Goal: Obtain resource: Obtain resource

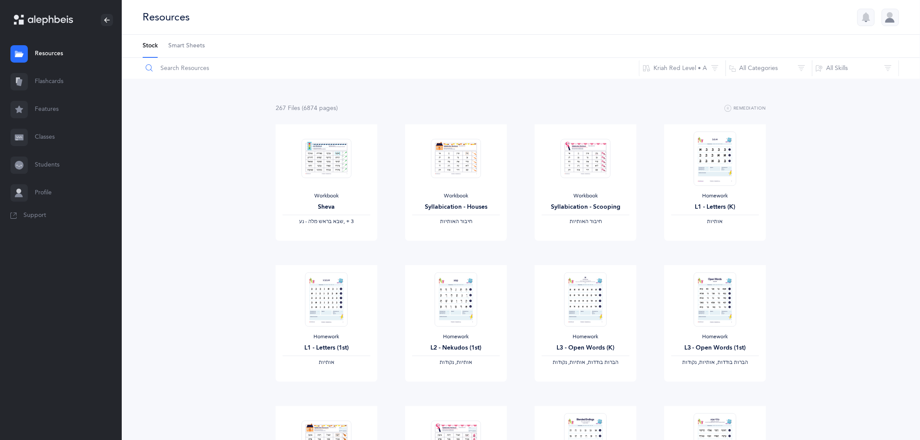
click at [170, 63] on input "text" at bounding box center [390, 68] width 497 height 21
click at [178, 46] on span "Smart Sheets" at bounding box center [186, 46] width 37 height 9
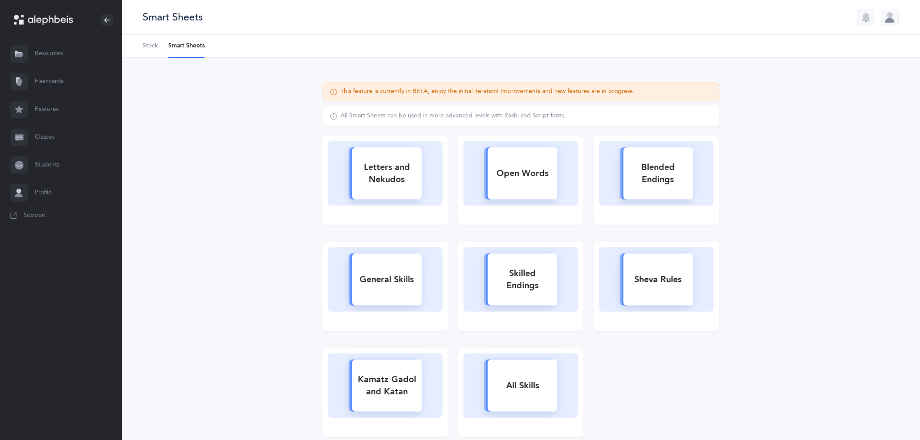
click at [392, 172] on div "Letters and Nekudos" at bounding box center [387, 173] width 70 height 35
select select
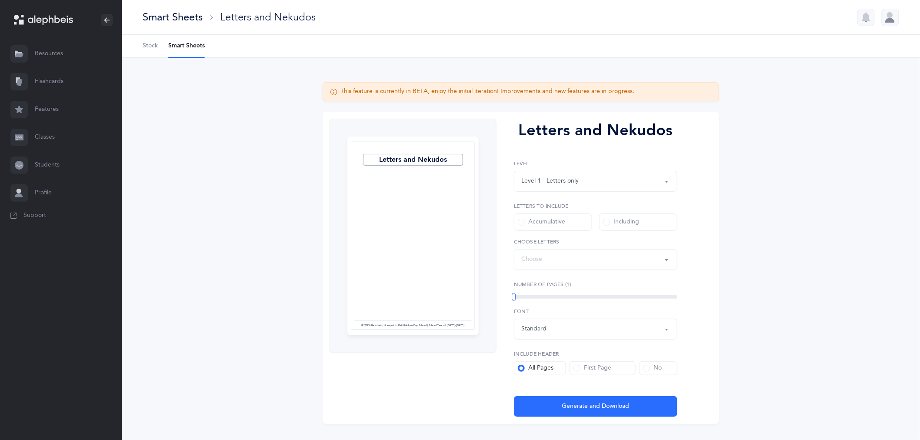
select select "27"
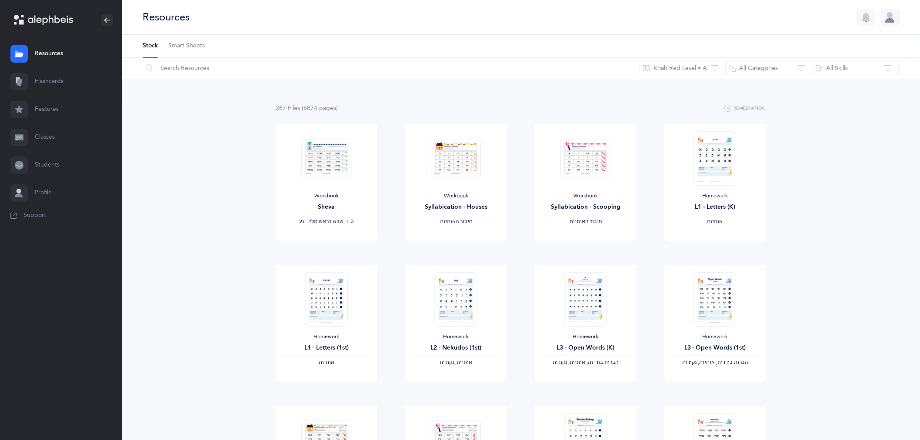
click at [175, 45] on span "Smart Sheets" at bounding box center [186, 46] width 37 height 9
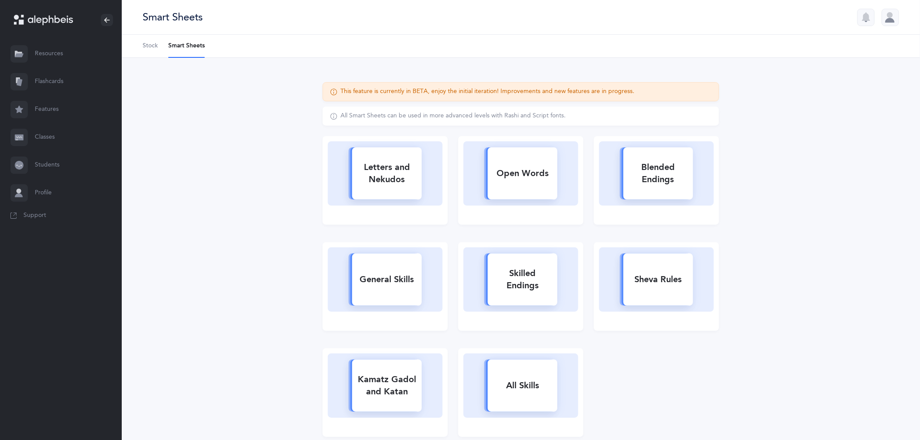
click at [405, 167] on div "Letters and Nekudos" at bounding box center [387, 173] width 70 height 35
select select
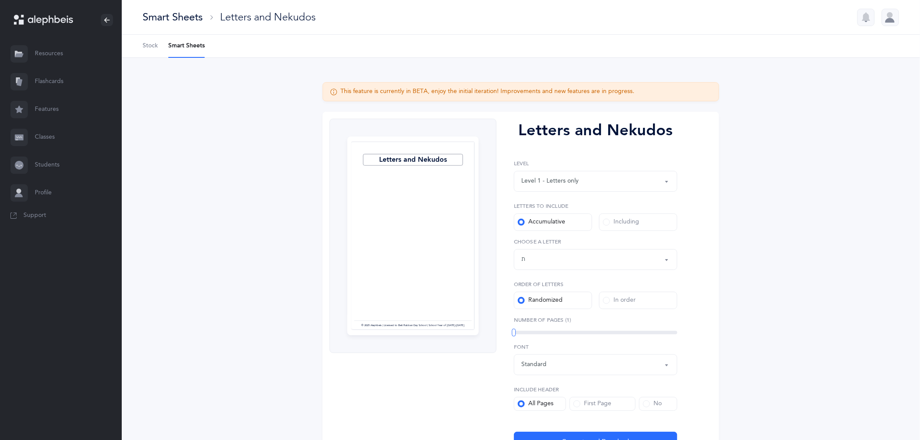
click at [666, 262] on button "Letters up until: ת" at bounding box center [595, 259] width 163 height 21
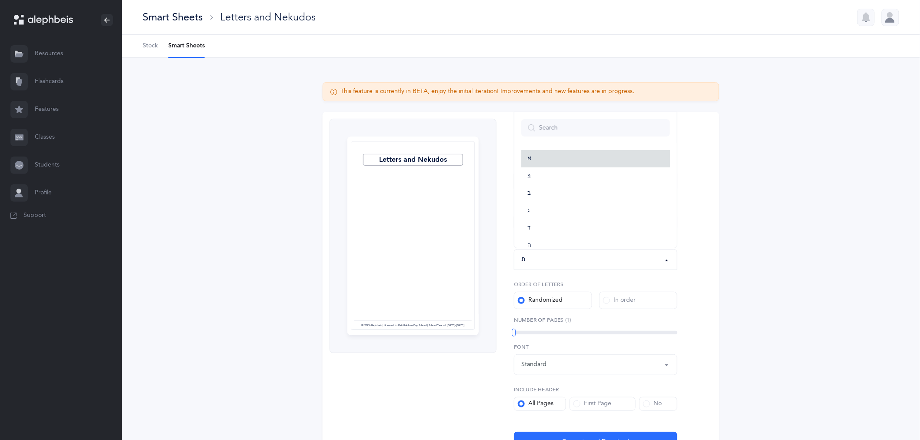
click at [534, 155] on link "א" at bounding box center [595, 158] width 149 height 17
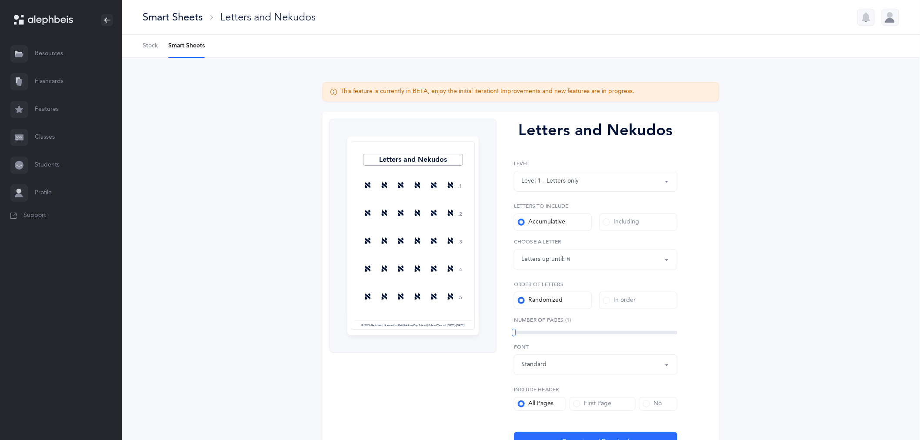
click at [665, 259] on button "Letters up until: א" at bounding box center [595, 259] width 163 height 21
click at [530, 177] on span "בּ" at bounding box center [528, 177] width 3 height 8
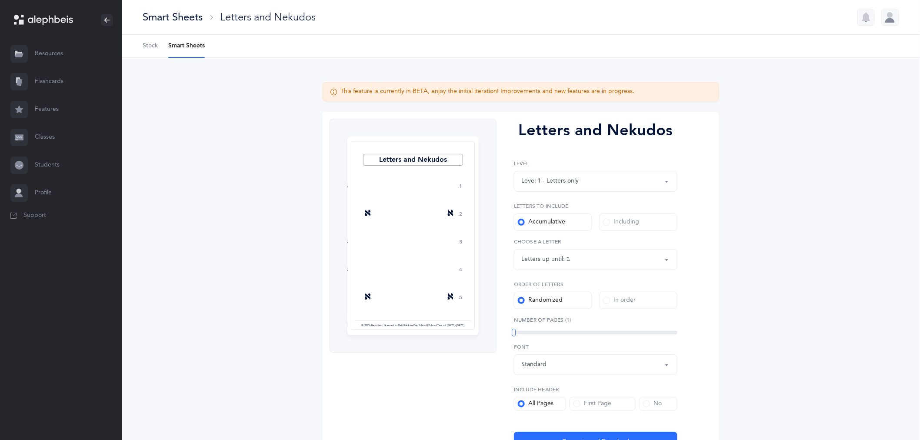
click at [662, 261] on button "Letters up until: בּ" at bounding box center [595, 259] width 163 height 21
click at [532, 210] on link "ג" at bounding box center [595, 211] width 149 height 17
click at [668, 257] on button "Letters up until: ג" at bounding box center [595, 259] width 163 height 21
click at [537, 219] on link "ד" at bounding box center [595, 219] width 149 height 17
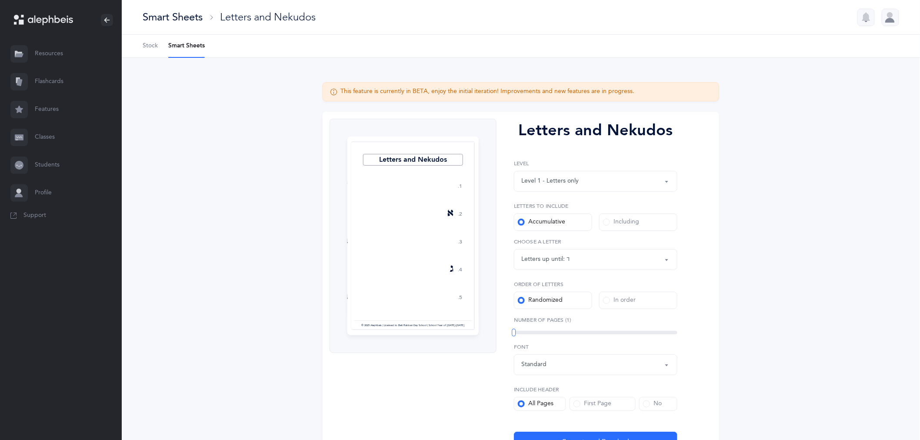
click at [665, 259] on button "Letters up until: ד" at bounding box center [595, 259] width 163 height 21
click at [531, 219] on link "ה" at bounding box center [595, 219] width 149 height 17
click at [667, 259] on button "Letters up until: ה" at bounding box center [595, 259] width 163 height 21
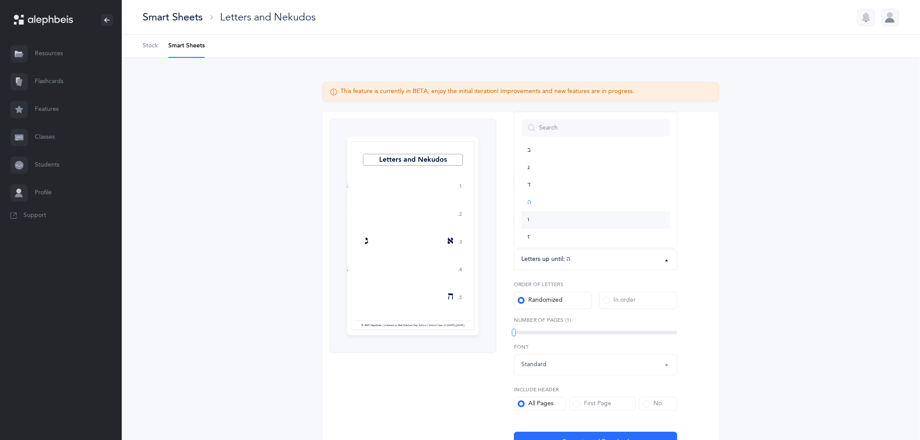
click at [528, 219] on span "ו" at bounding box center [528, 220] width 2 height 8
click at [664, 259] on button "Letters up until: ו" at bounding box center [595, 259] width 163 height 21
click at [529, 220] on link "ז" at bounding box center [595, 219] width 149 height 17
select select "7"
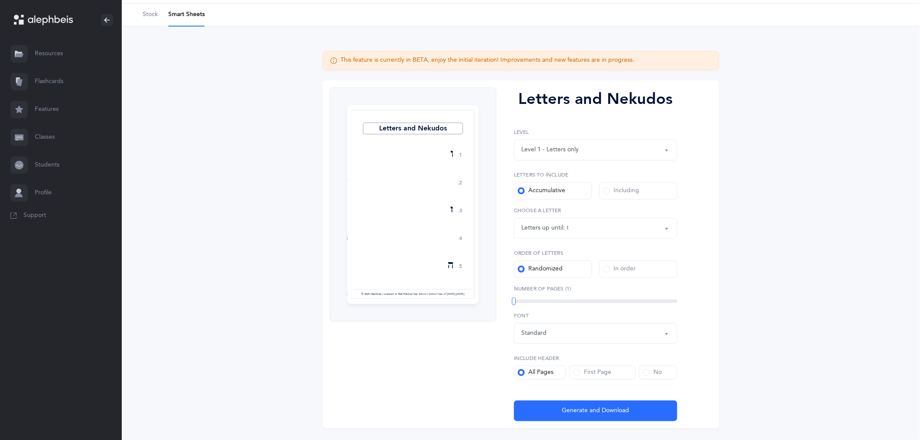
scroll to position [54, 0]
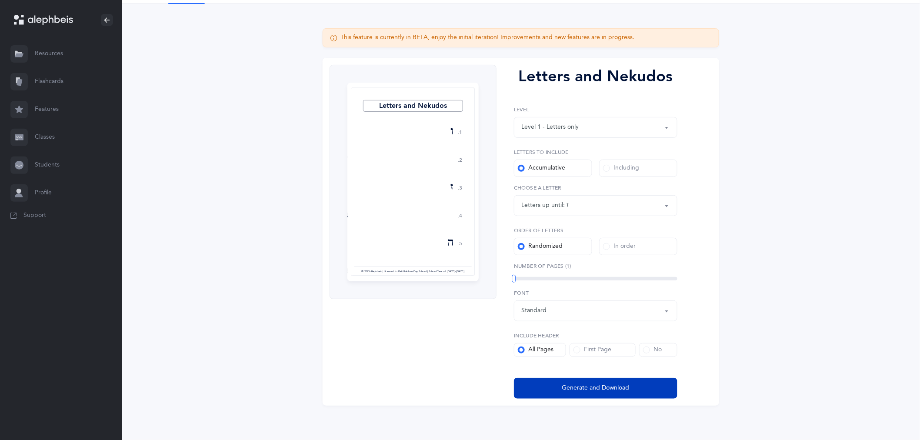
click at [601, 387] on span "Generate and Download" at bounding box center [595, 387] width 67 height 9
select select "7"
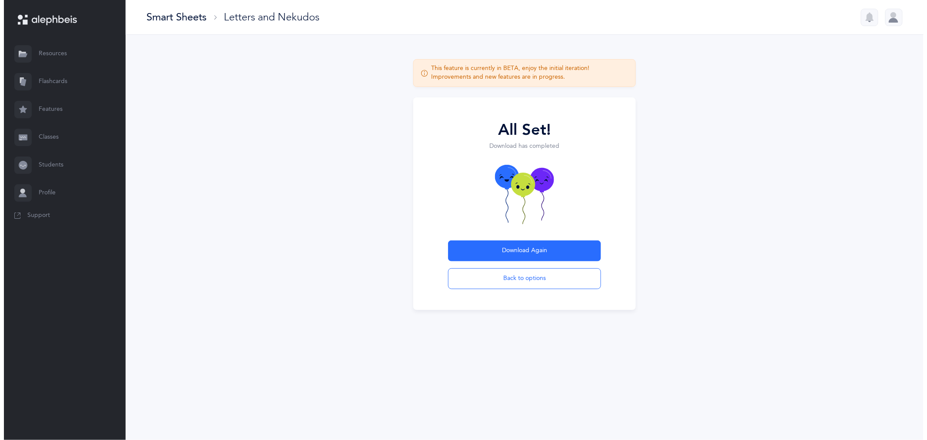
scroll to position [0, 0]
